Goal: Information Seeking & Learning: Learn about a topic

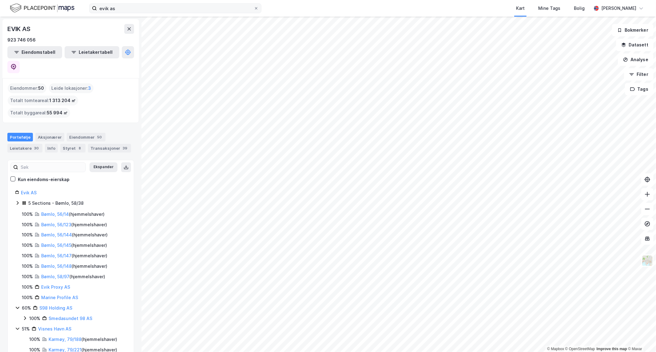
click at [256, 8] on icon at bounding box center [256, 8] width 4 height 4
click at [254, 8] on input "evik as" at bounding box center [175, 8] width 157 height 9
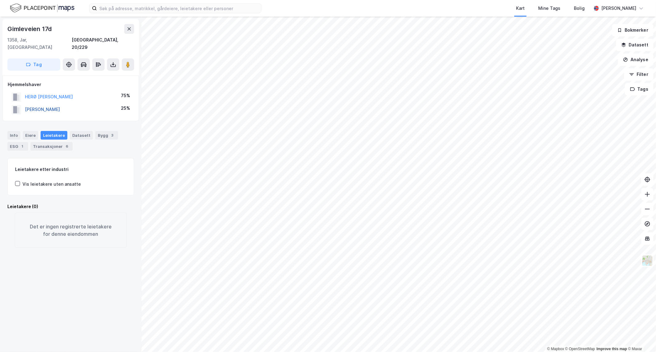
click at [0, 0] on button "[PERSON_NAME]" at bounding box center [0, 0] width 0 height 0
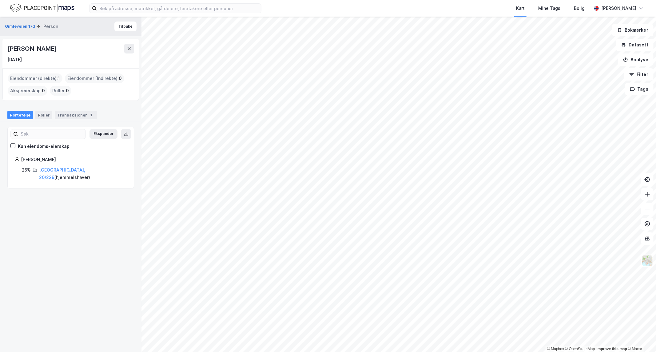
drag, startPoint x: 38, startPoint y: 189, endPoint x: 31, endPoint y: 185, distance: 8.5
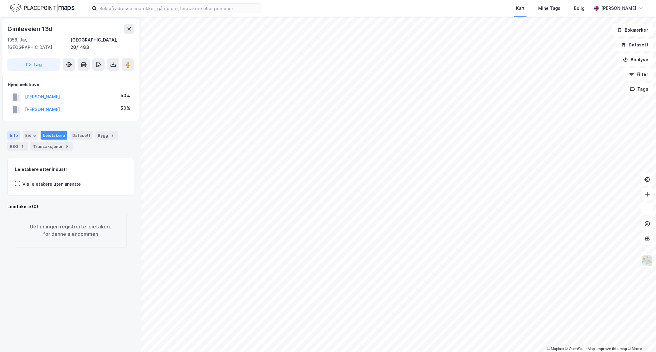
drag, startPoint x: 17, startPoint y: 126, endPoint x: 14, endPoint y: 128, distance: 3.6
click at [16, 131] on div "Info" at bounding box center [13, 135] width 13 height 9
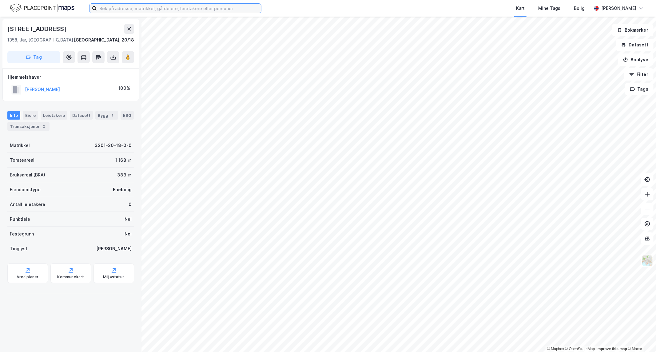
click at [225, 10] on input at bounding box center [179, 8] width 164 height 9
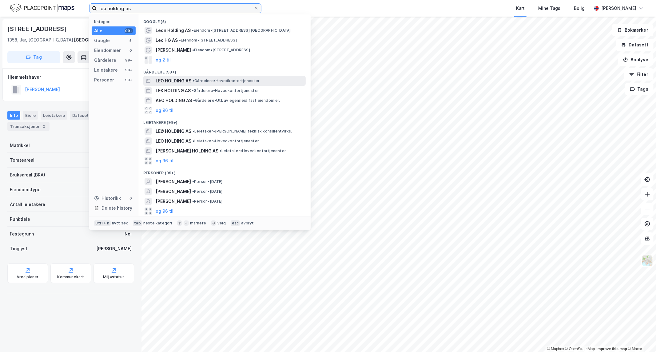
type input "leo holding as"
click at [167, 81] on span "LEO HOLDING AS" at bounding box center [174, 80] width 36 height 7
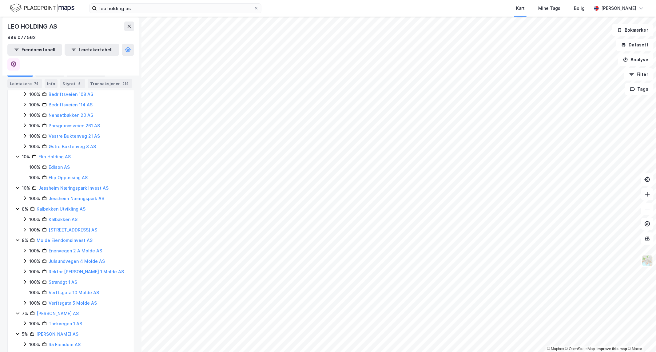
scroll to position [402, 0]
click at [64, 308] on link "[PERSON_NAME] AS" at bounding box center [58, 310] width 42 height 5
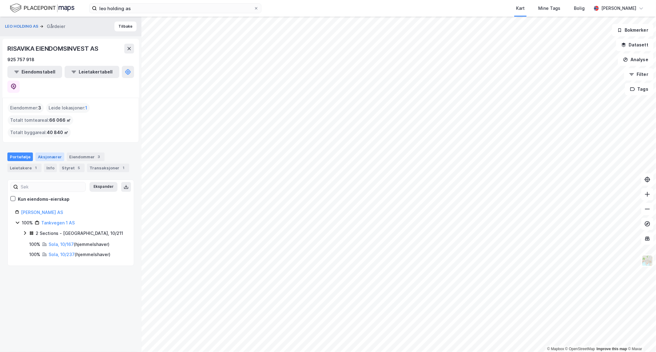
click at [48, 153] on div "Aksjonærer" at bounding box center [49, 157] width 29 height 9
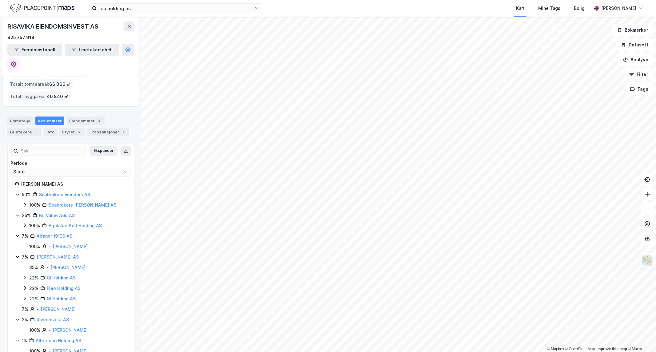
scroll to position [39, 0]
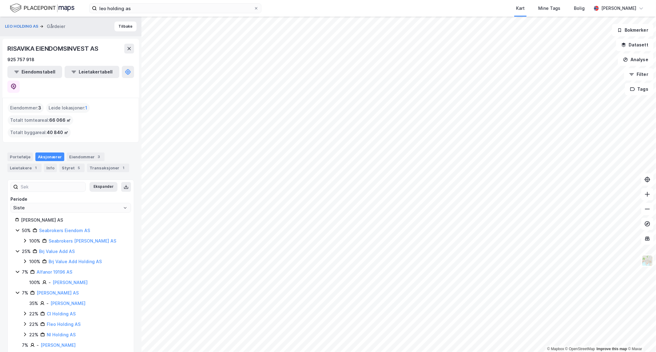
drag, startPoint x: 114, startPoint y: 25, endPoint x: 114, endPoint y: 35, distance: 10.8
click at [115, 25] on button "Tilbake" at bounding box center [125, 27] width 22 height 10
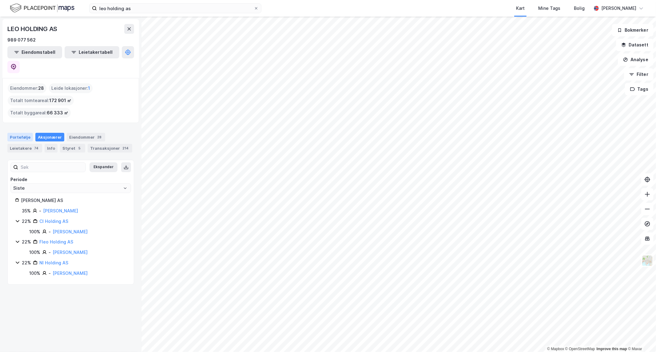
click at [19, 133] on div "Portefølje" at bounding box center [20, 137] width 26 height 9
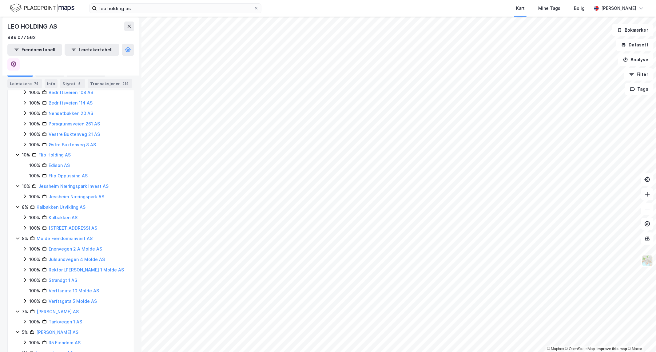
scroll to position [402, 0]
click at [68, 329] on link "[PERSON_NAME] AS" at bounding box center [57, 331] width 42 height 5
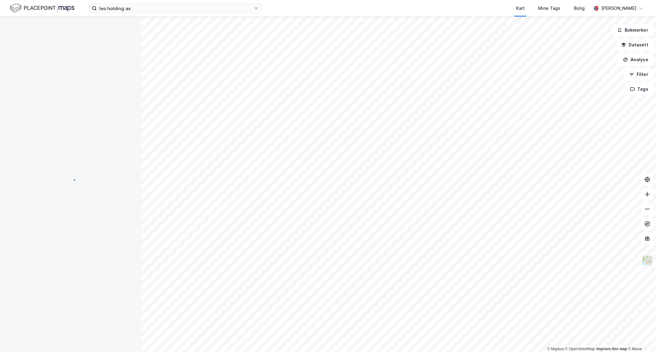
scroll to position [0, 0]
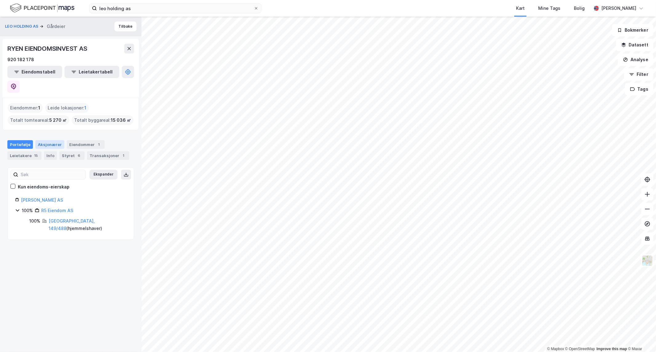
click at [47, 140] on div "Aksjonærer" at bounding box center [49, 144] width 29 height 9
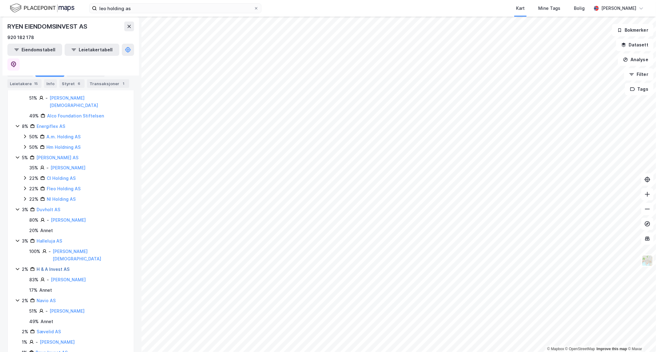
scroll to position [256, 0]
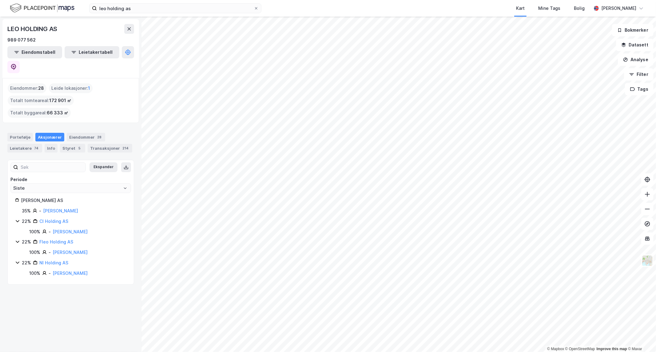
drag, startPoint x: 81, startPoint y: 296, endPoint x: 80, endPoint y: 291, distance: 5.0
click at [80, 296] on div "LEO HOLDING AS 989 077 562 Eiendomstabell Leietakertabell Eiendommer : 28 Leide…" at bounding box center [70, 185] width 141 height 336
drag, startPoint x: 80, startPoint y: 291, endPoint x: 66, endPoint y: 281, distance: 17.2
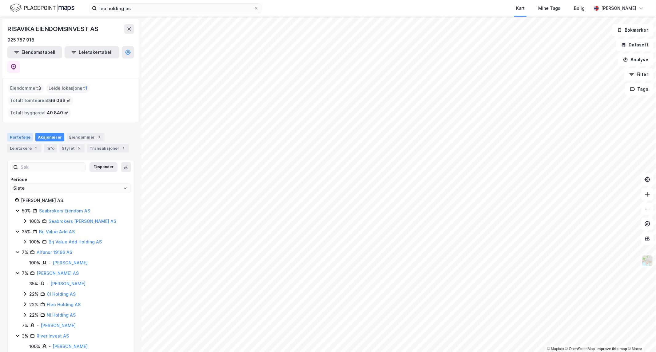
click at [19, 133] on div "Portefølje" at bounding box center [20, 137] width 26 height 9
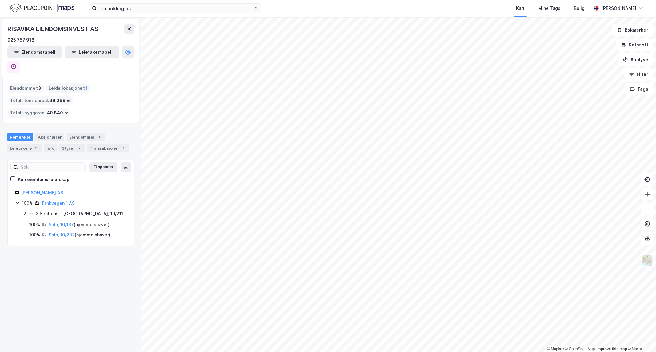
click at [106, 93] on div "Eiendommer : 3 Leide lokasjoner : 1 Totalt tomteareal : 66 066 ㎡ Totalt byggare…" at bounding box center [71, 100] width 126 height 34
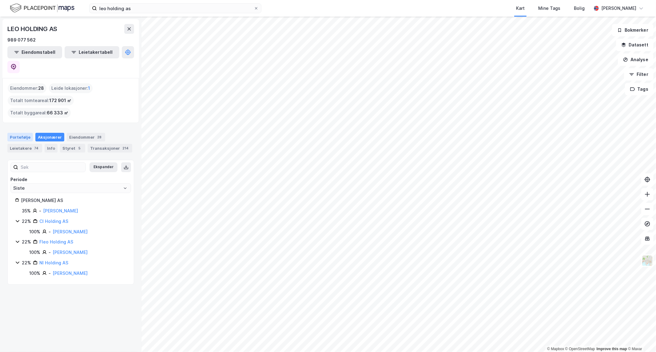
click at [14, 133] on div "Portefølje" at bounding box center [20, 137] width 26 height 9
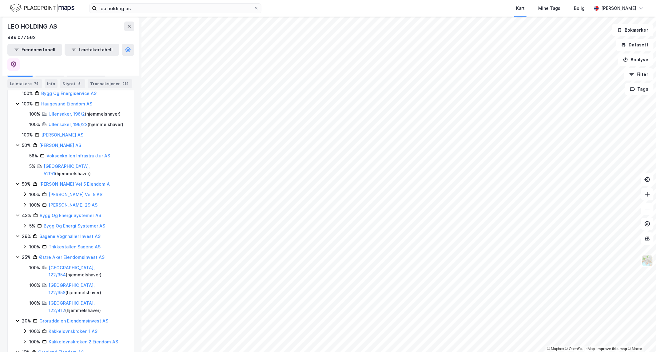
scroll to position [402, 0]
